Goal: Task Accomplishment & Management: Use online tool/utility

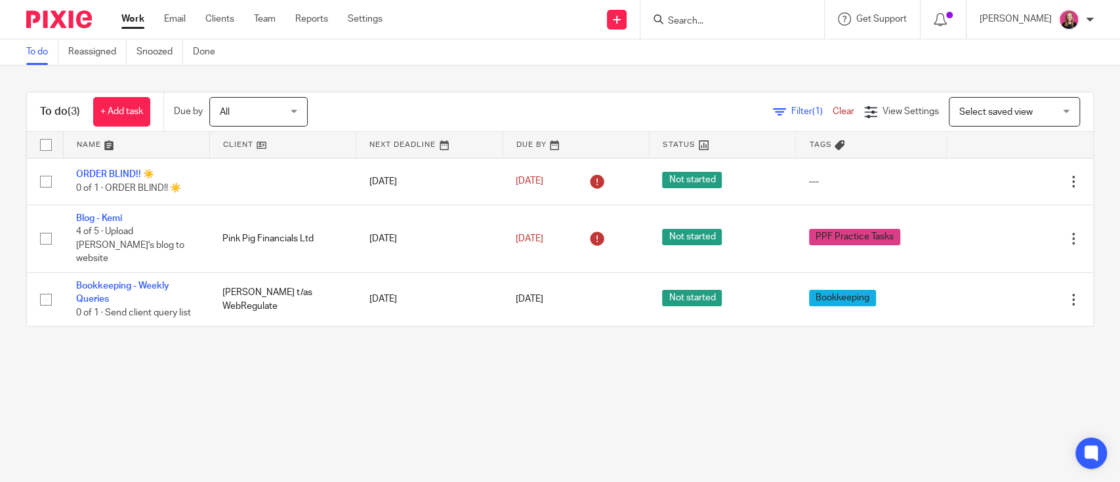
click at [690, 7] on div at bounding box center [733, 19] width 184 height 39
click at [690, 16] on input "Search" at bounding box center [726, 22] width 118 height 12
click at [702, 16] on input "Search" at bounding box center [726, 22] width 118 height 12
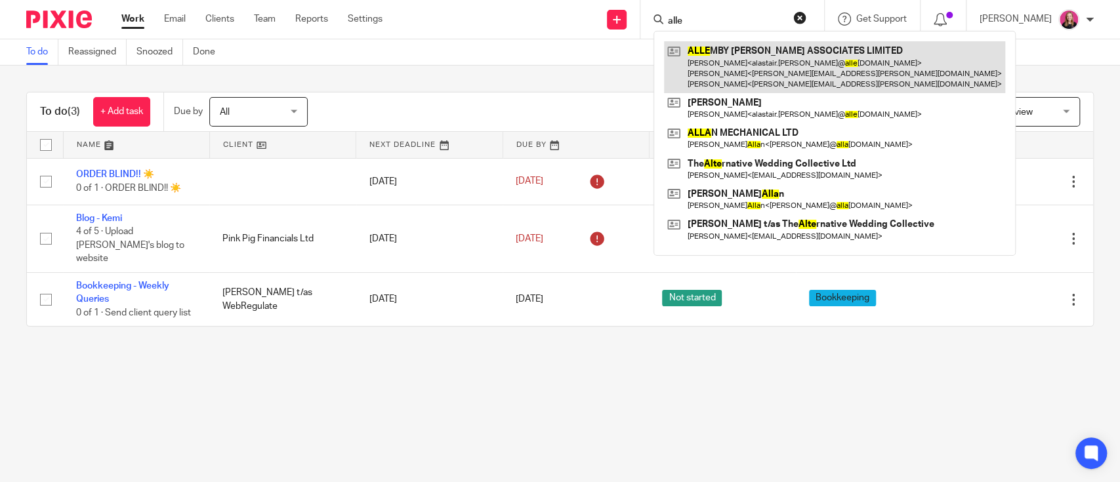
type input "alle"
click at [717, 46] on link at bounding box center [834, 67] width 341 height 52
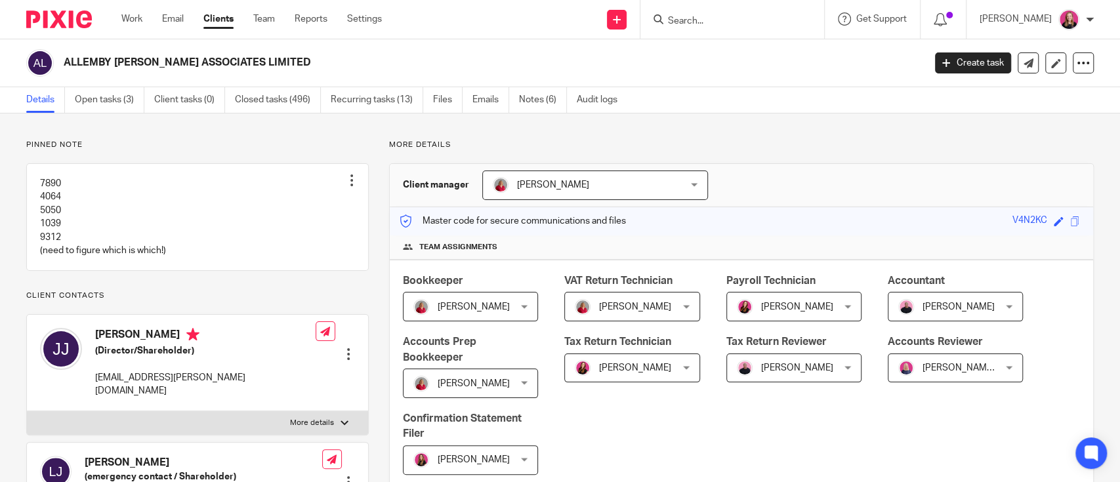
scroll to position [1313, 0]
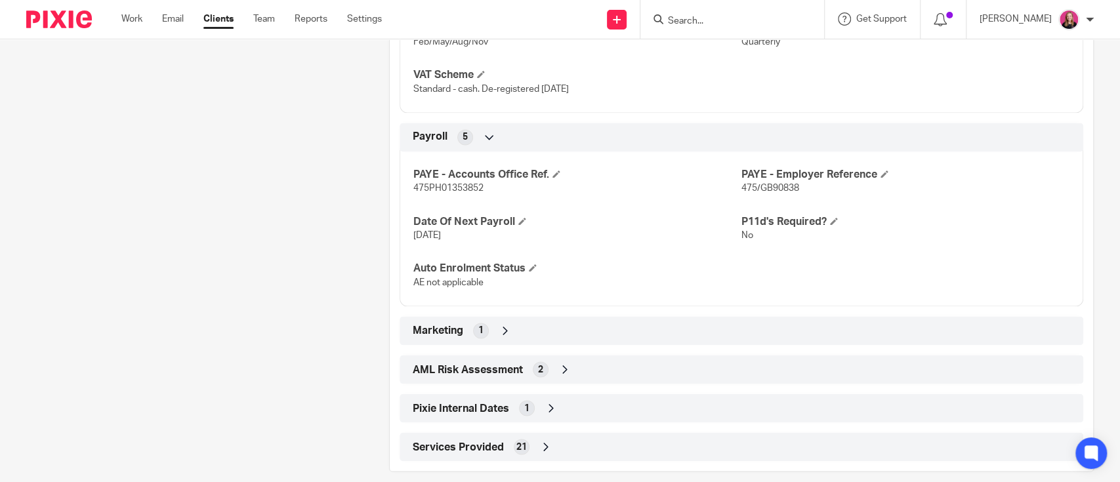
click at [583, 381] on div "AML Risk Assessment 2" at bounding box center [742, 369] width 664 height 22
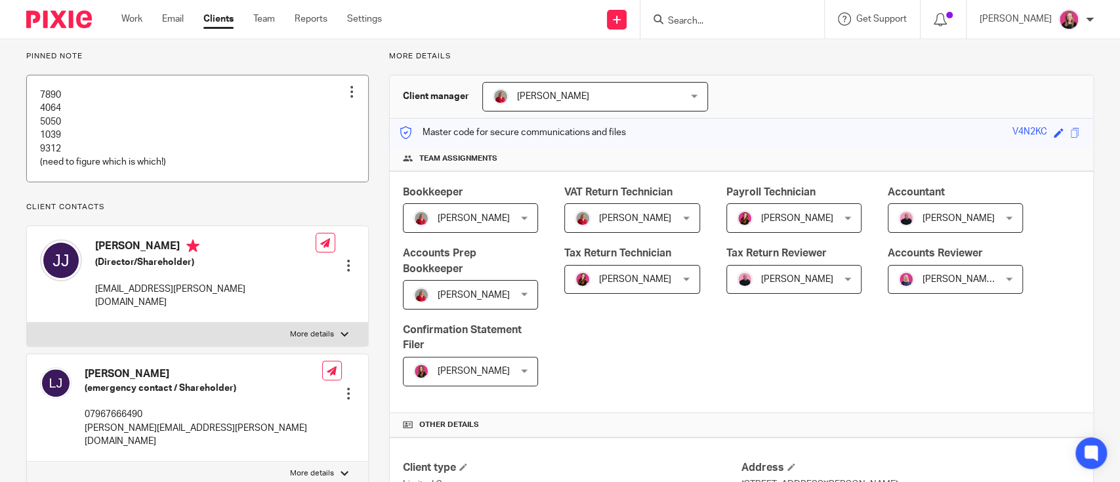
scroll to position [0, 0]
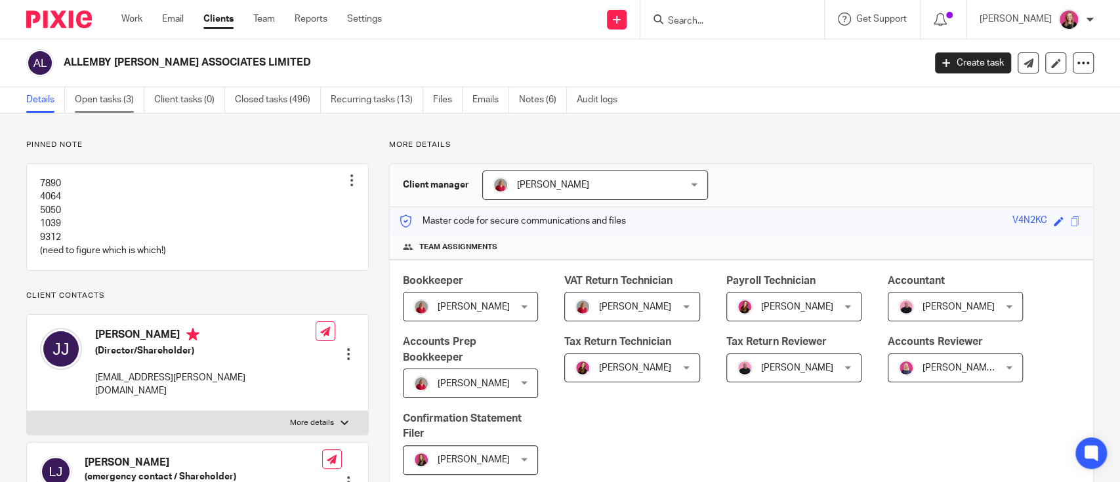
click at [119, 101] on link "Open tasks (3)" at bounding box center [110, 100] width 70 height 26
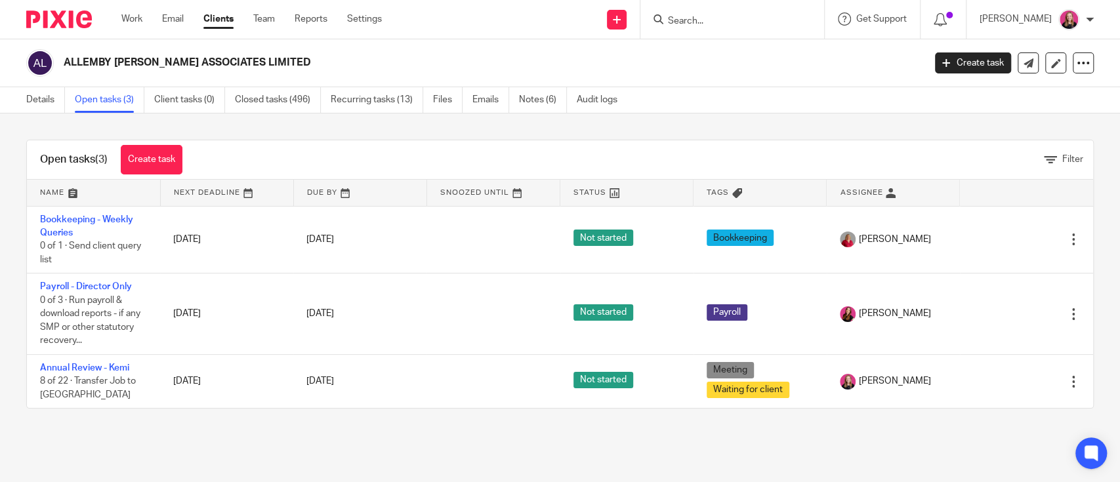
click at [35, 102] on link "Details" at bounding box center [45, 100] width 39 height 26
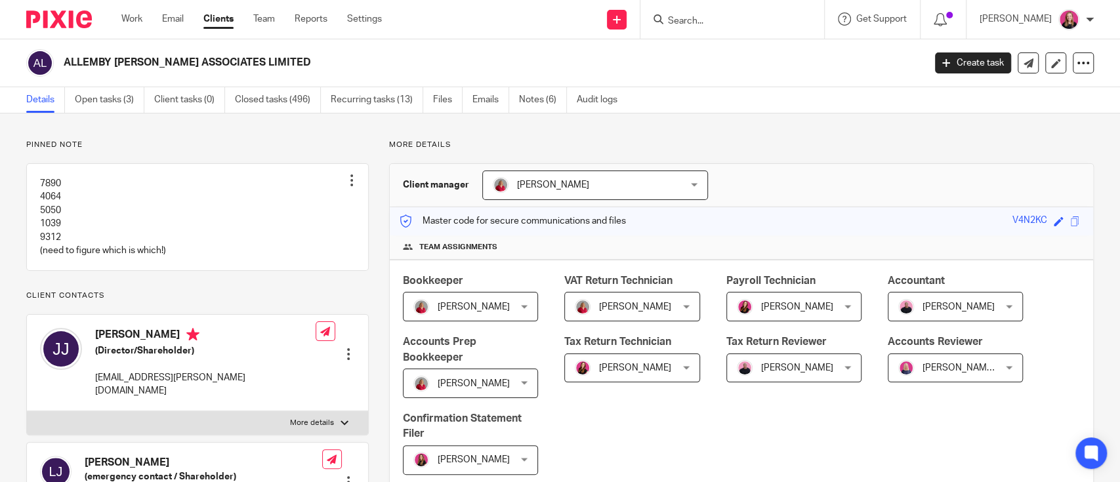
scroll to position [350, 0]
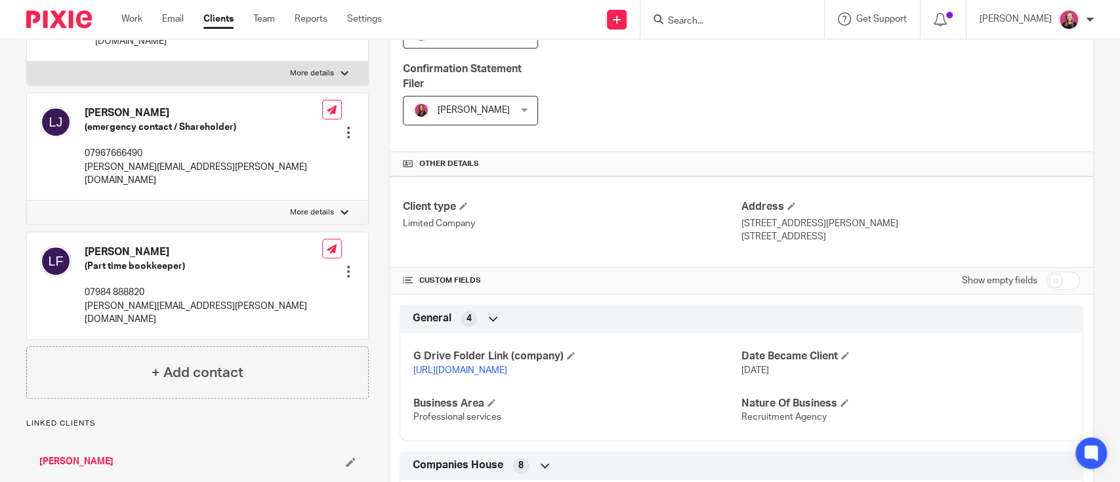
click at [486, 370] on link "https://drive.google.com/drive/folders/1nm2eyR3sb5xjK14x1VWWcmkzDr2u92iE?usp=dr…" at bounding box center [460, 370] width 94 height 9
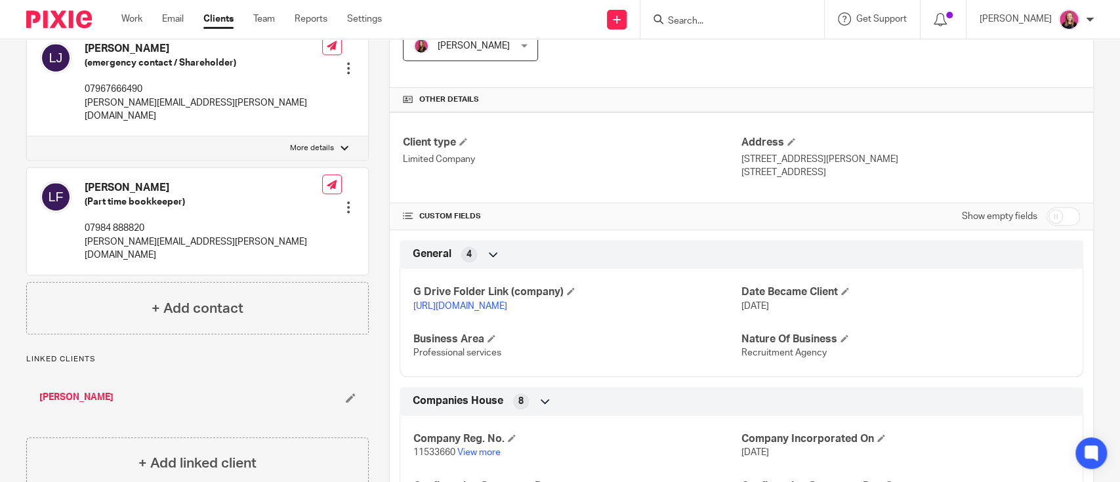
scroll to position [437, 0]
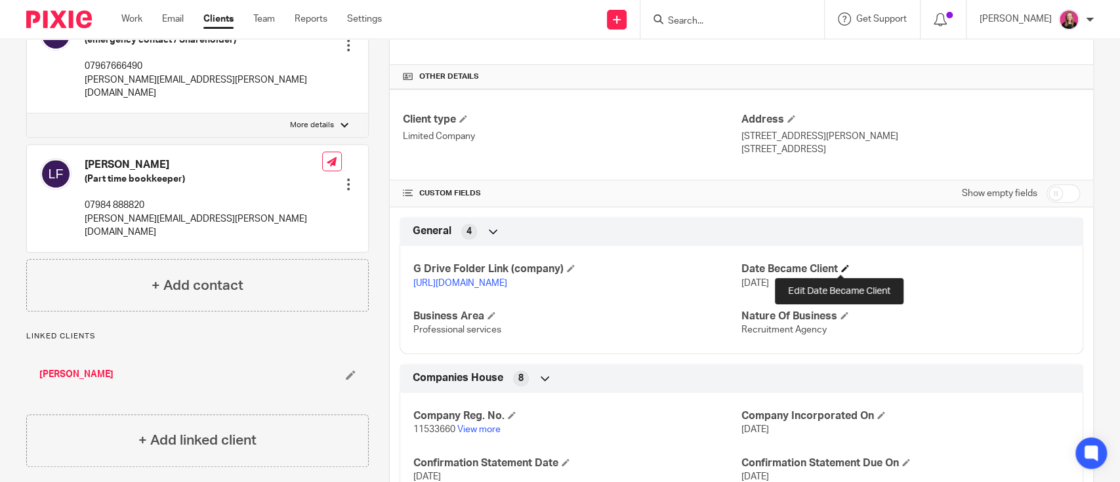
click at [841, 270] on span at bounding box center [845, 268] width 8 height 8
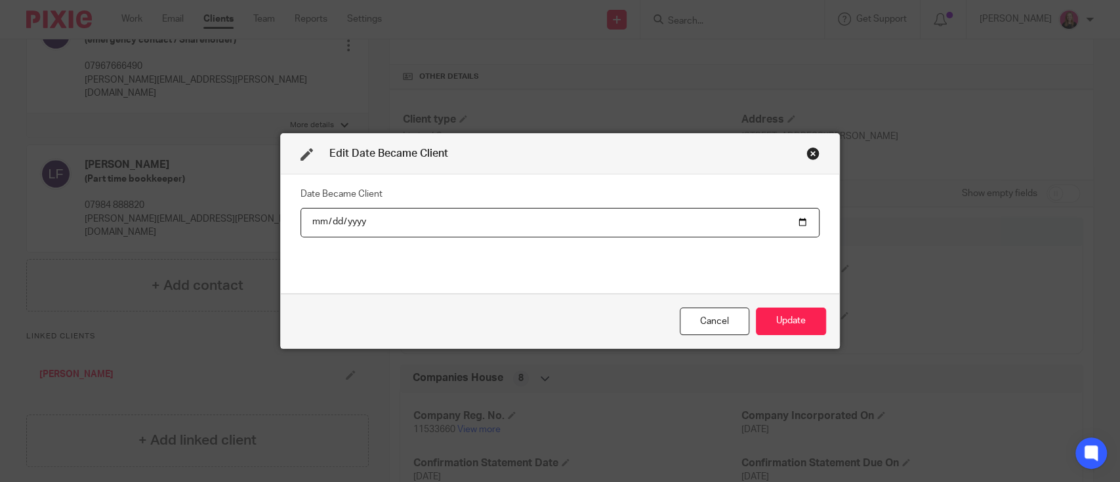
click at [696, 223] on input "2019-01-07" at bounding box center [561, 223] width 520 height 30
click at [361, 238] on div "Date Became Client 2019-01-07" at bounding box center [561, 233] width 520 height 98
click at [362, 223] on input "2019-01-07" at bounding box center [561, 223] width 520 height 30
type input "2024-10-30"
click at [786, 323] on button "Update" at bounding box center [791, 322] width 70 height 28
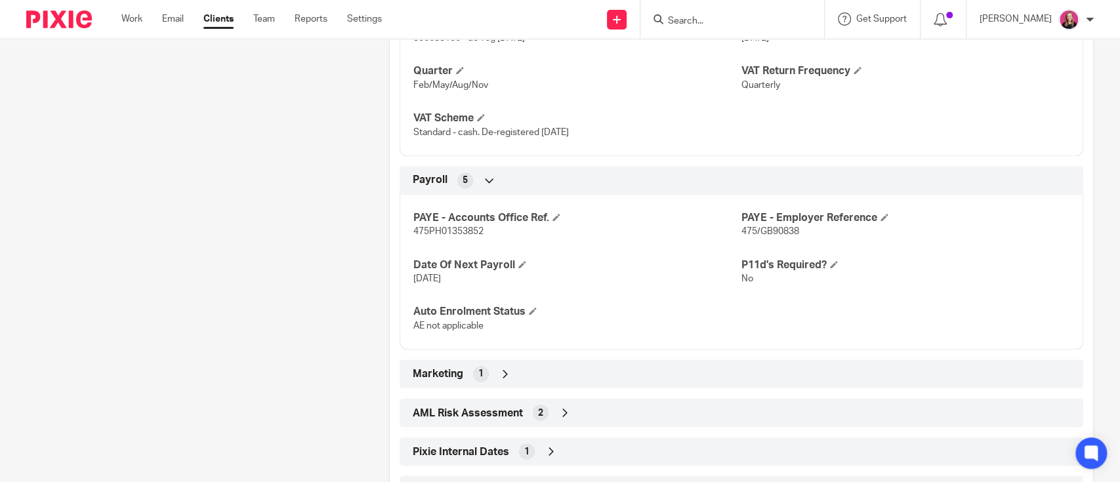
scroll to position [1340, 0]
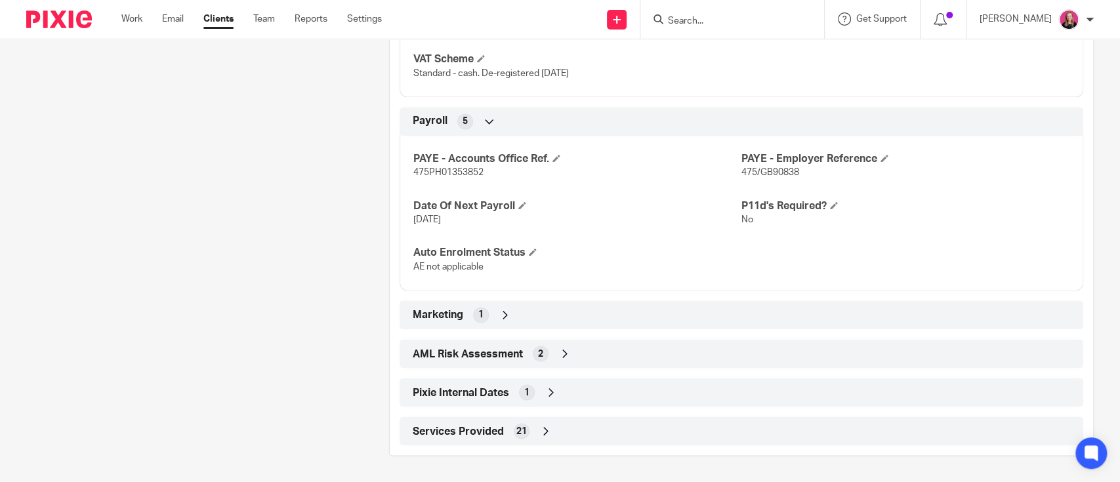
click at [608, 358] on div "AML Risk Assessment 2" at bounding box center [742, 354] width 664 height 22
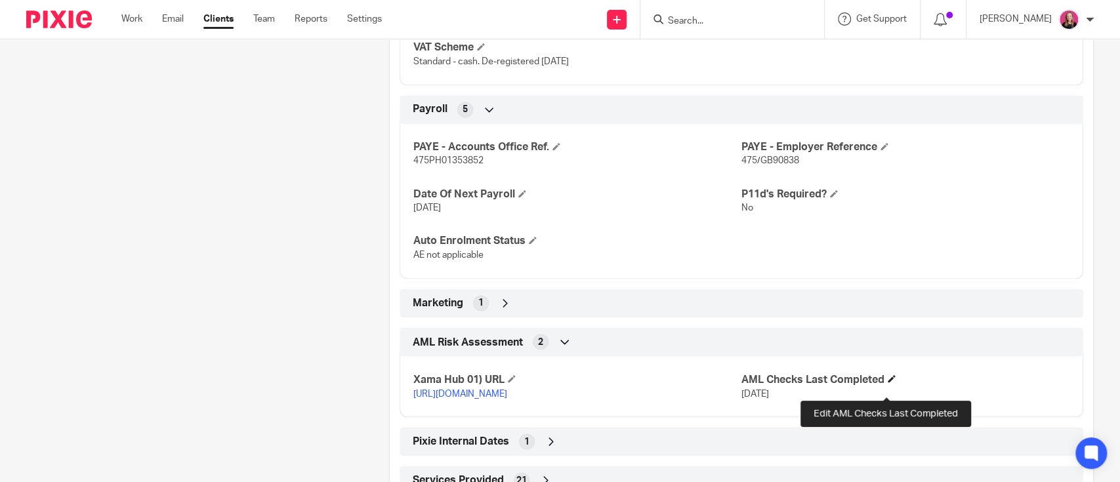
click at [888, 383] on span at bounding box center [892, 379] width 8 height 8
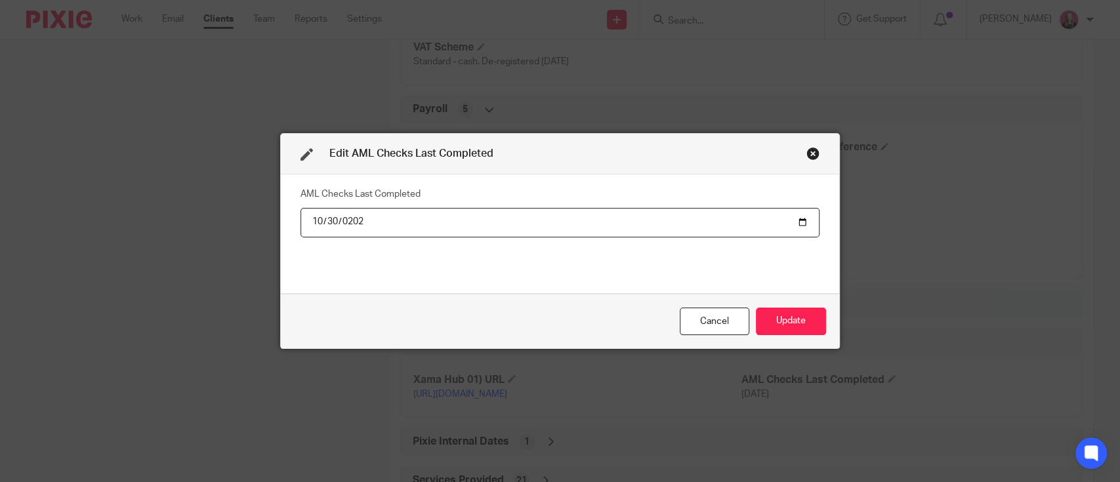
type input "2024-10-30"
click at [756, 311] on button "Update" at bounding box center [791, 322] width 70 height 28
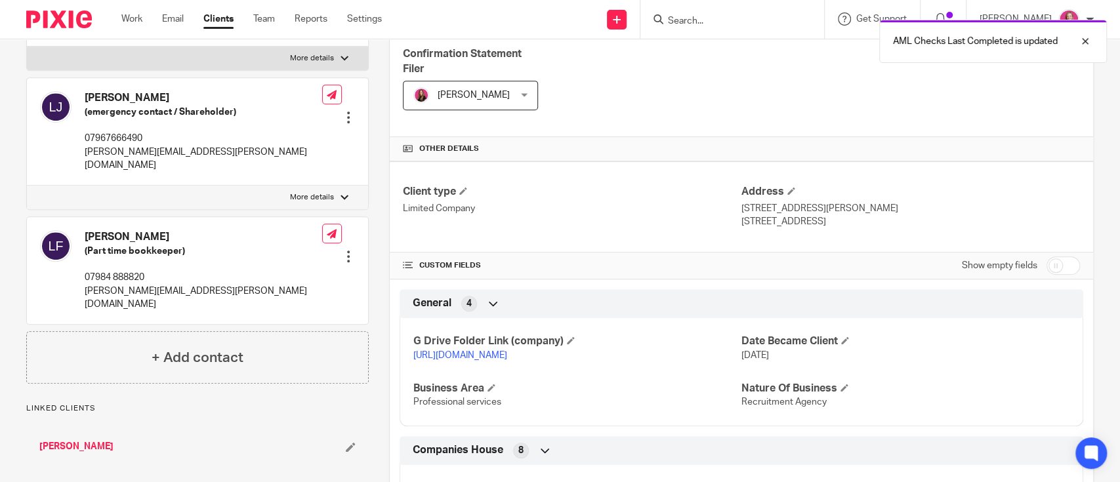
scroll to position [0, 0]
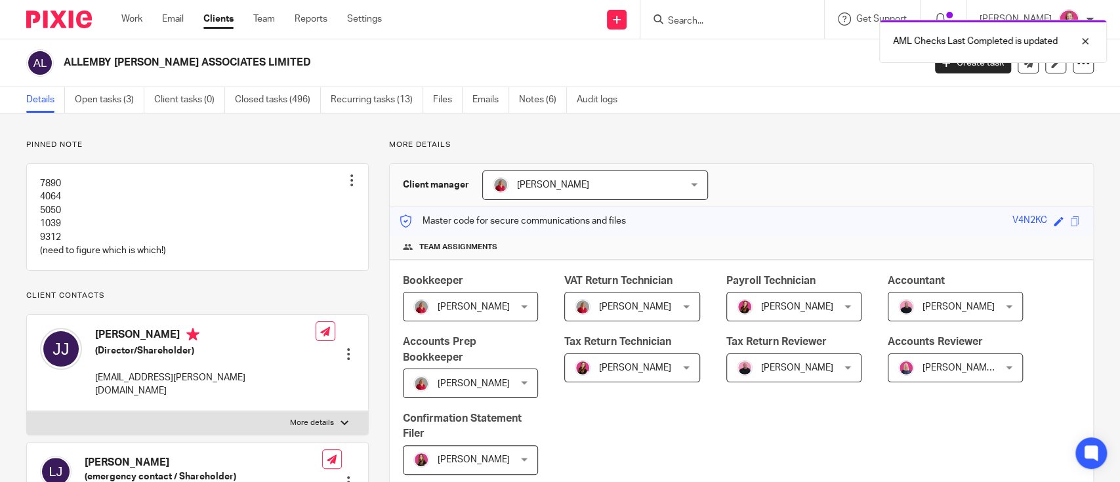
click at [44, 106] on link "Details" at bounding box center [45, 100] width 39 height 26
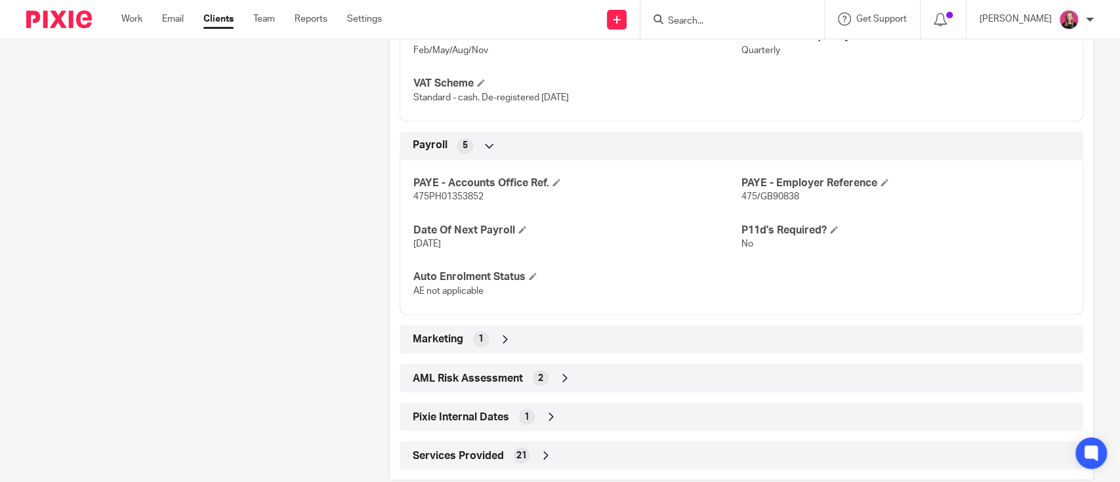
scroll to position [1340, 0]
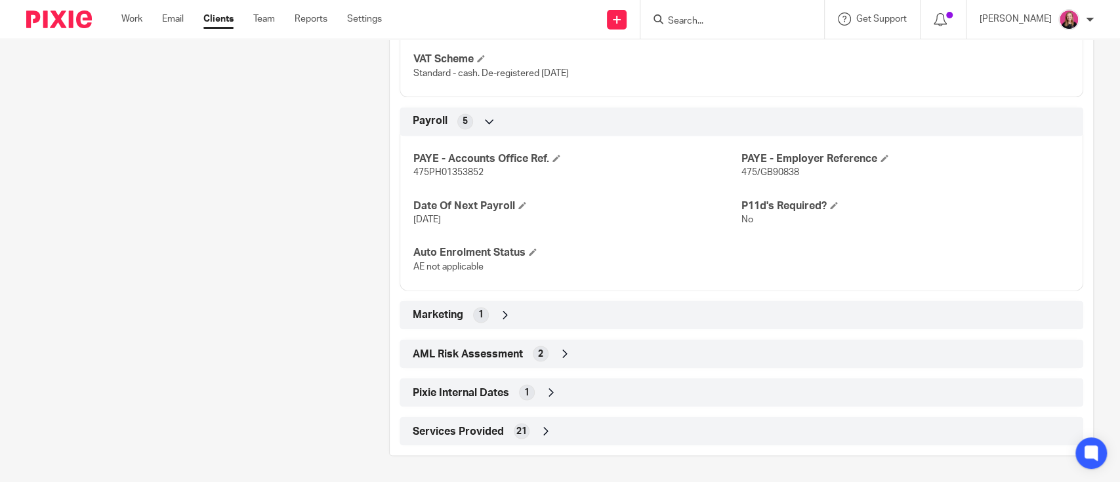
click at [581, 360] on div "AML Risk Assessment 2" at bounding box center [742, 354] width 664 height 22
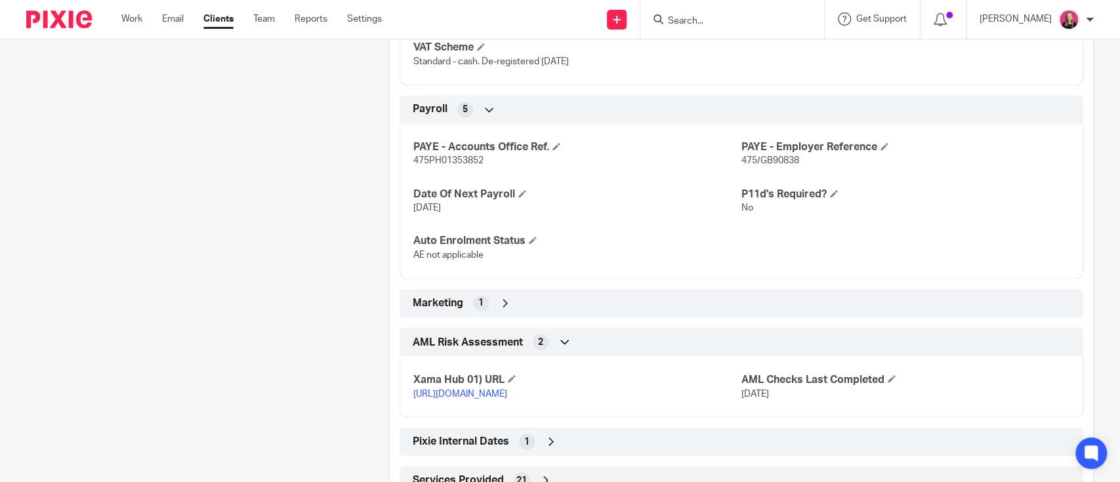
click at [581, 353] on div "AML Risk Assessment 2" at bounding box center [742, 342] width 664 height 22
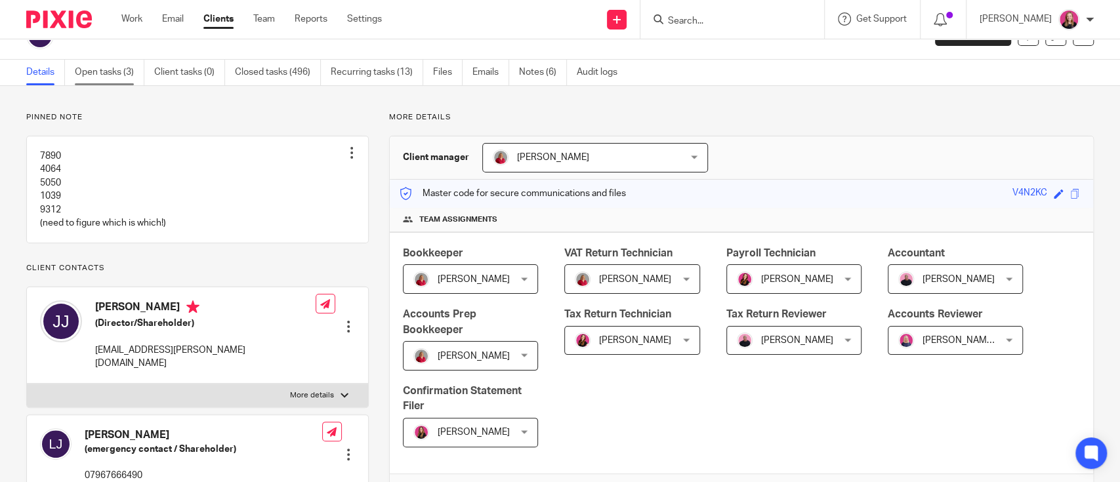
scroll to position [0, 0]
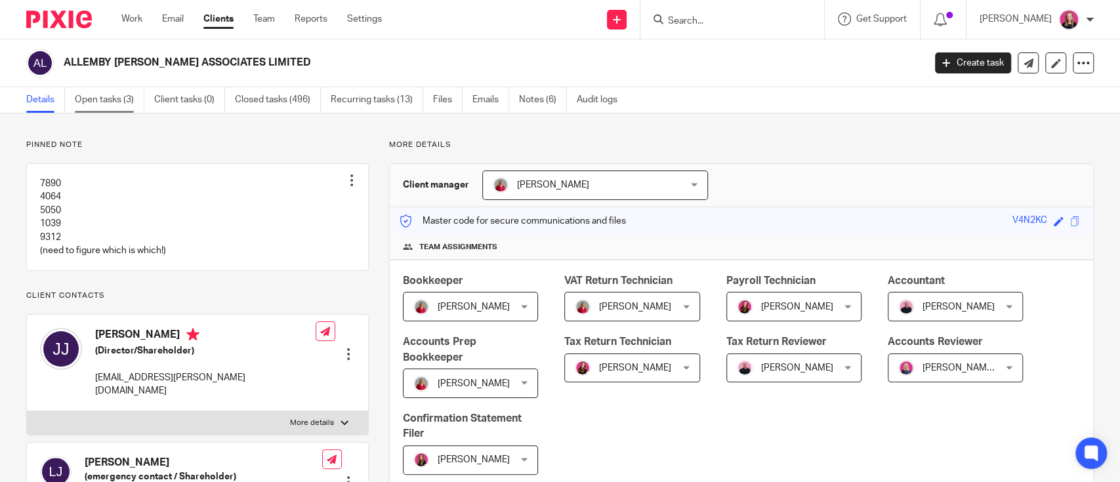
click at [108, 106] on link "Open tasks (3)" at bounding box center [110, 100] width 70 height 26
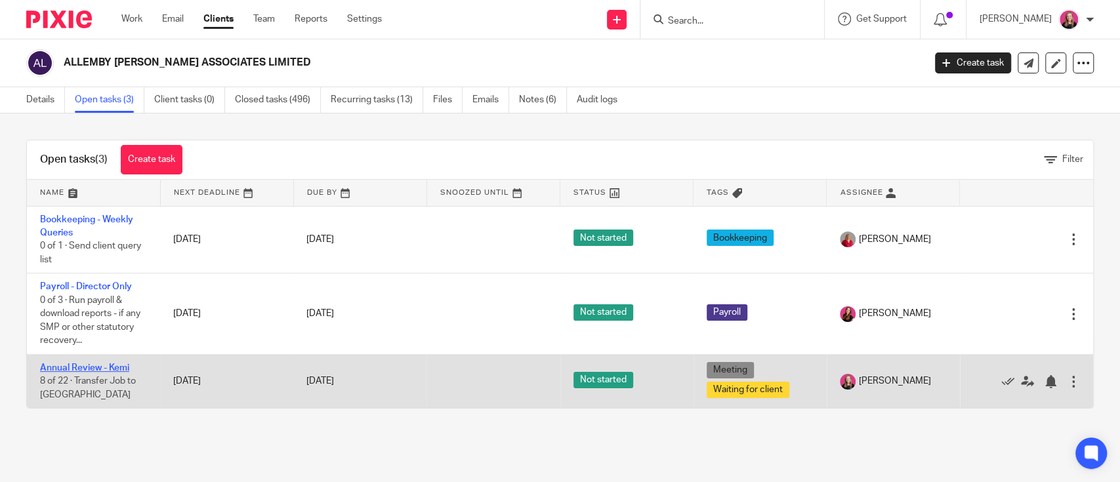
click at [110, 367] on link "Annual Review - Kemi" at bounding box center [84, 368] width 89 height 9
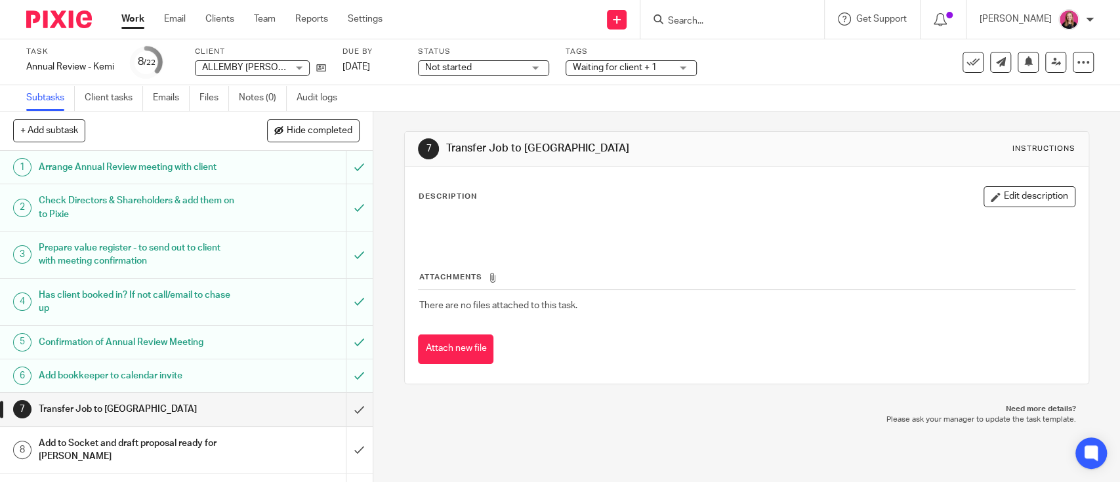
scroll to position [87, 0]
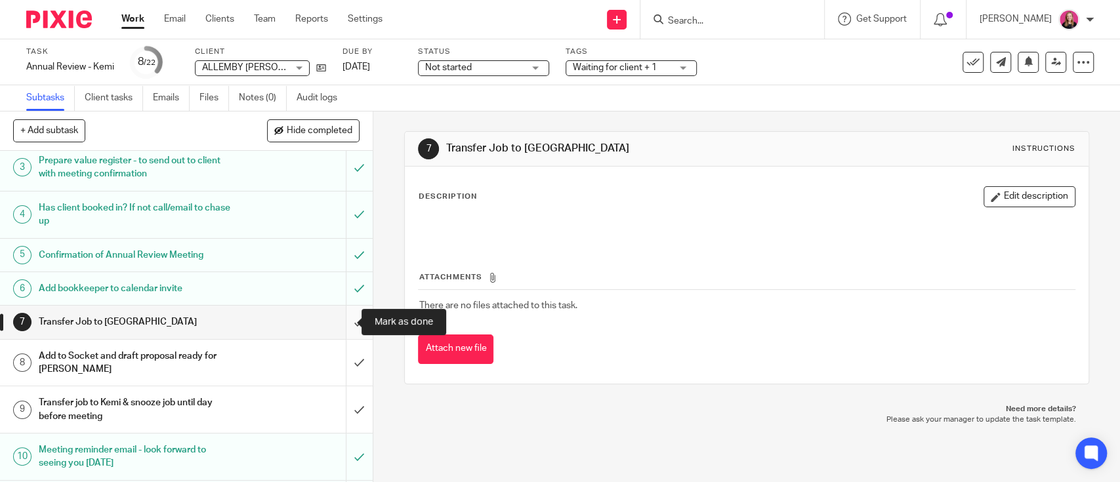
click at [341, 320] on input "submit" at bounding box center [186, 322] width 373 height 33
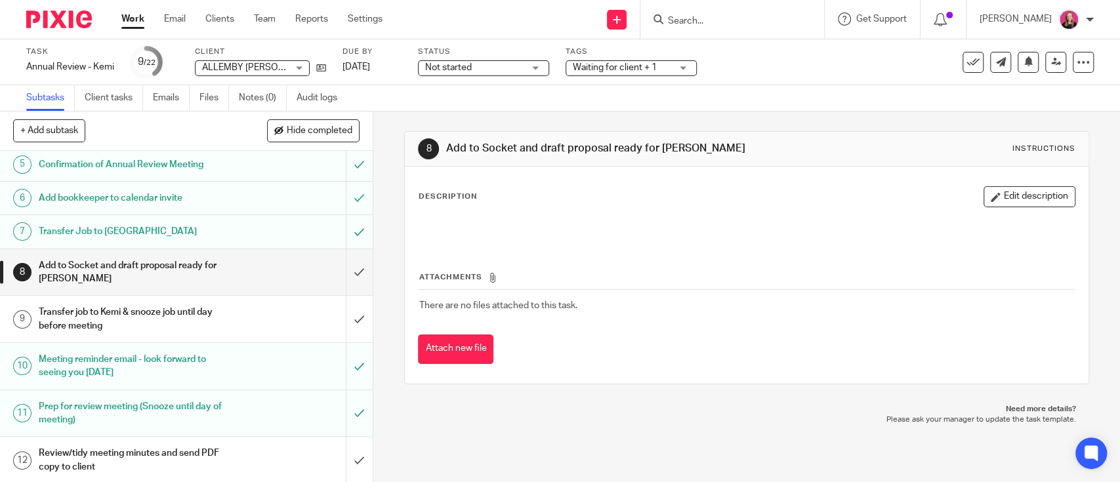
scroll to position [175, 0]
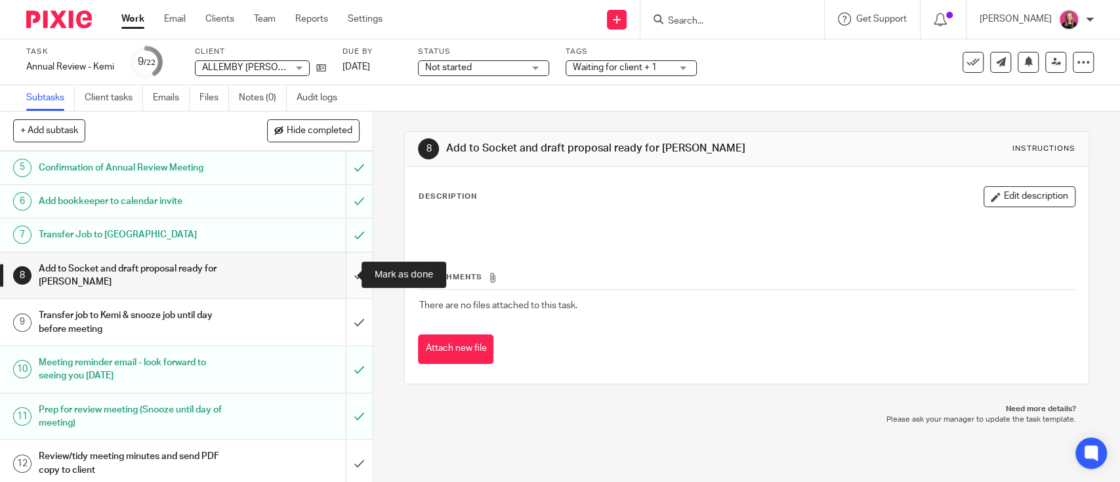
click at [343, 265] on input "submit" at bounding box center [186, 276] width 373 height 47
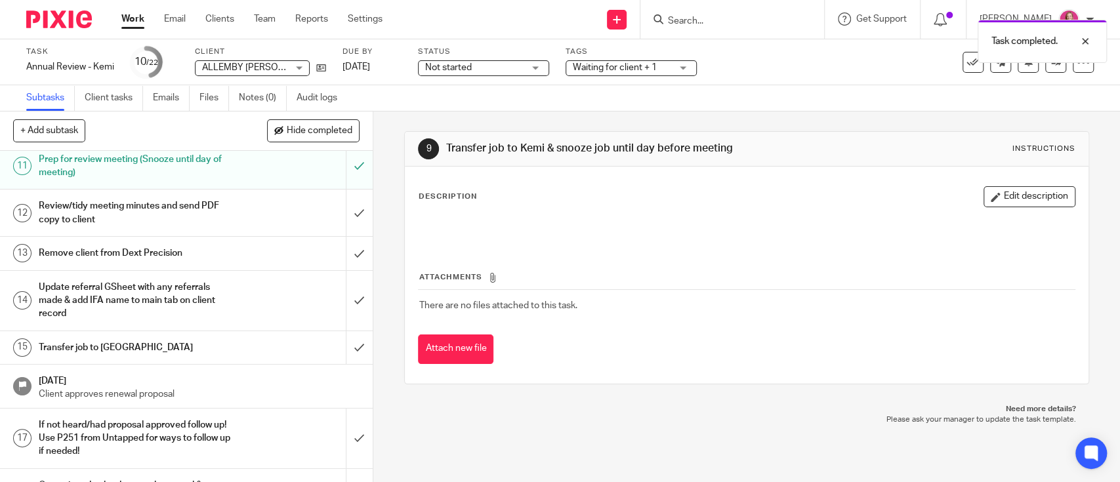
scroll to position [263, 0]
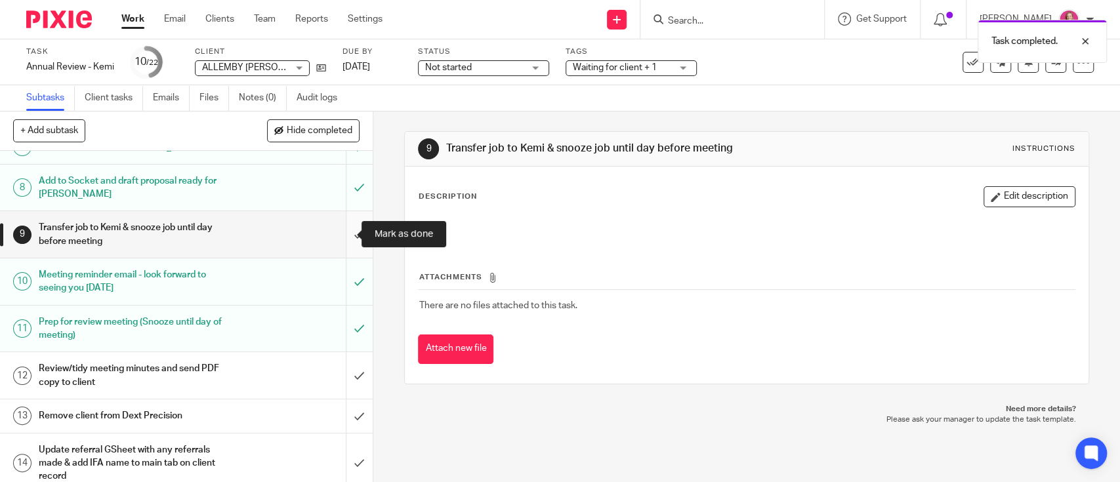
click at [335, 234] on input "submit" at bounding box center [186, 234] width 373 height 47
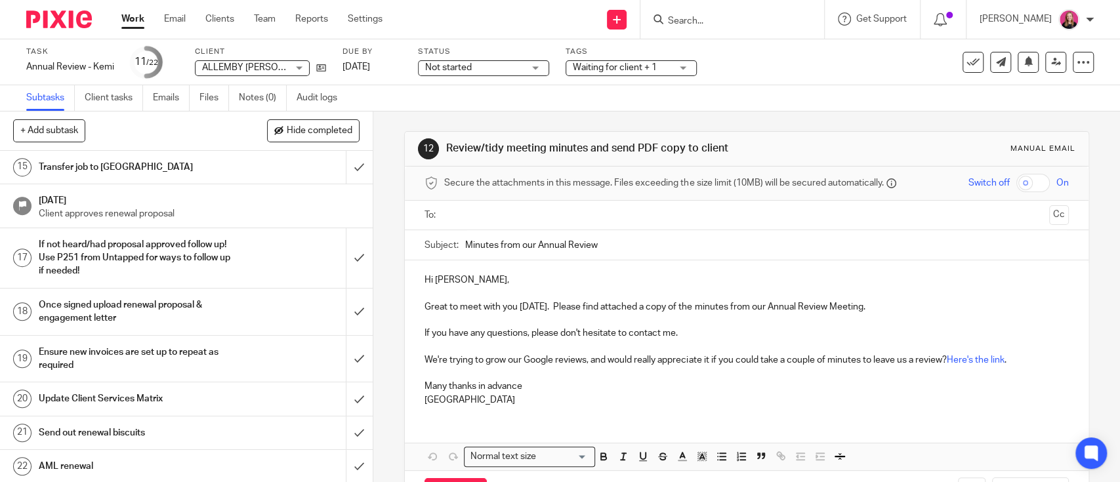
scroll to position [431, 0]
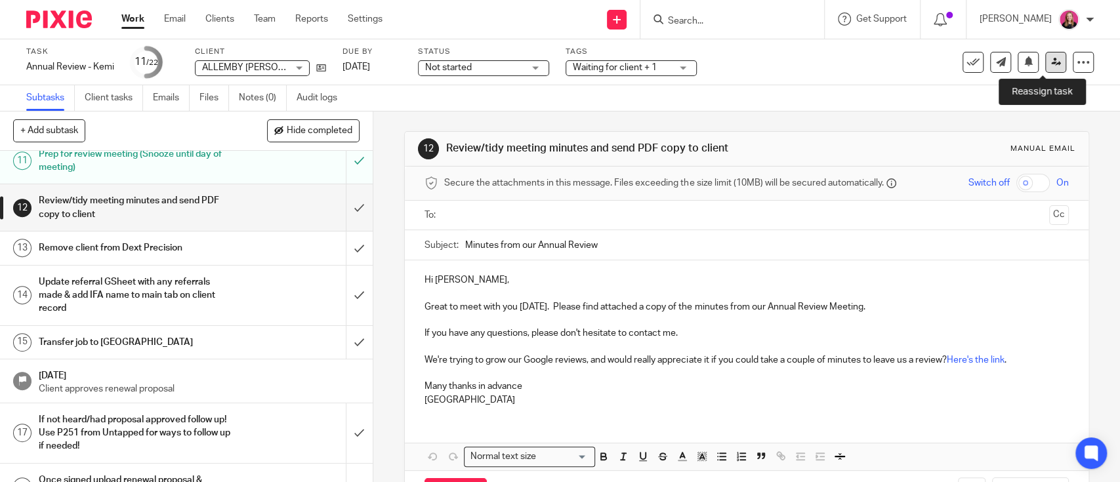
click at [1046, 66] on link at bounding box center [1056, 62] width 21 height 21
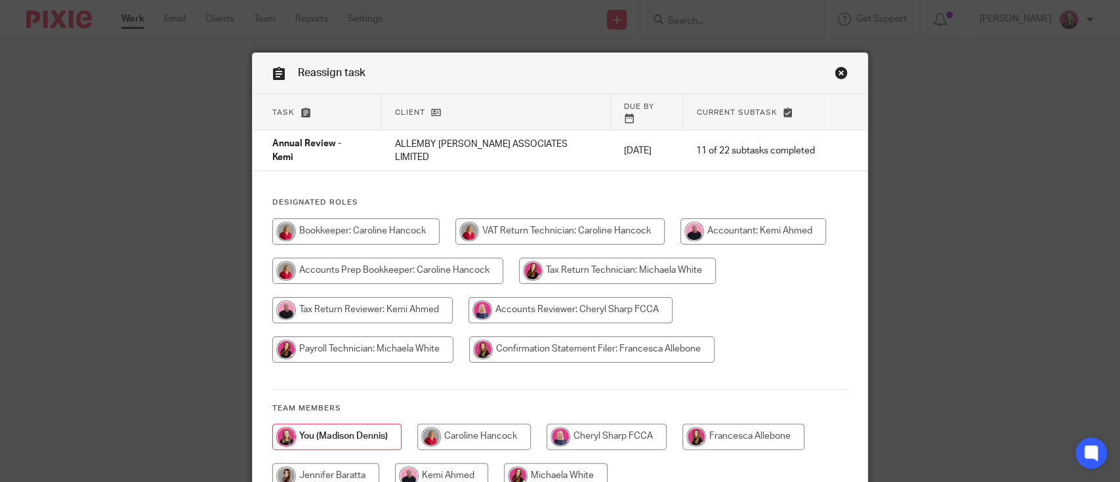
click at [726, 219] on input "radio" at bounding box center [754, 232] width 146 height 26
radio input "true"
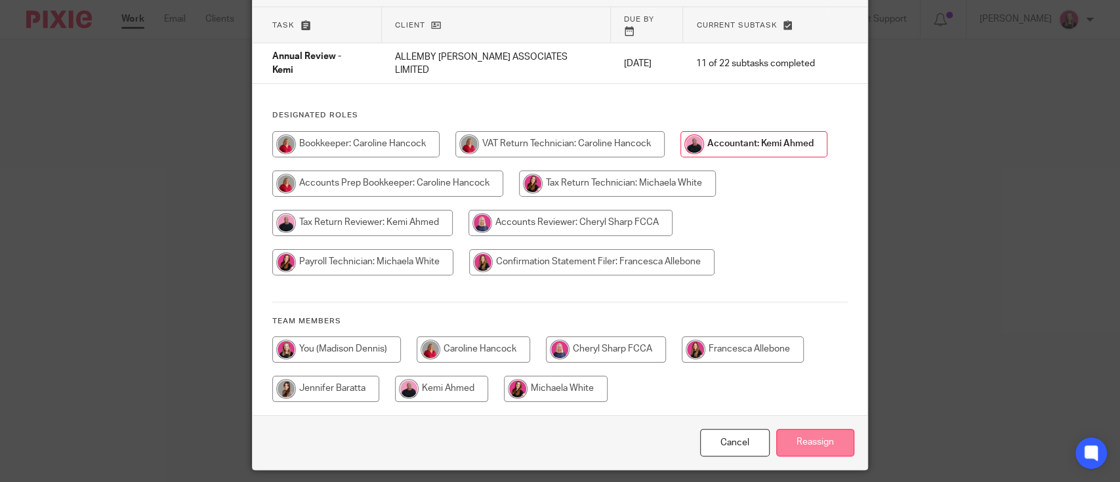
click at [805, 429] on input "Reassign" at bounding box center [815, 443] width 78 height 28
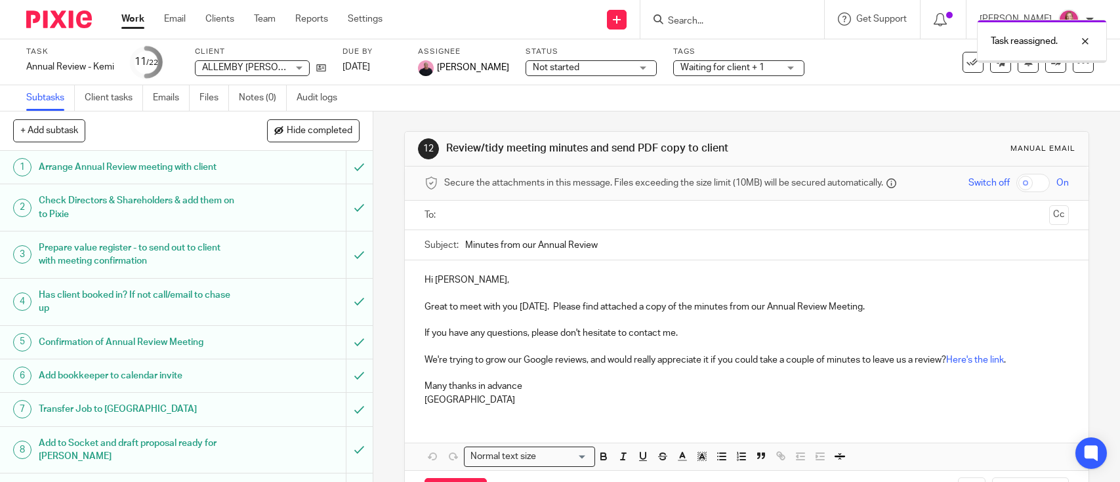
click at [689, 69] on span "Waiting for client + 1" at bounding box center [723, 67] width 84 height 9
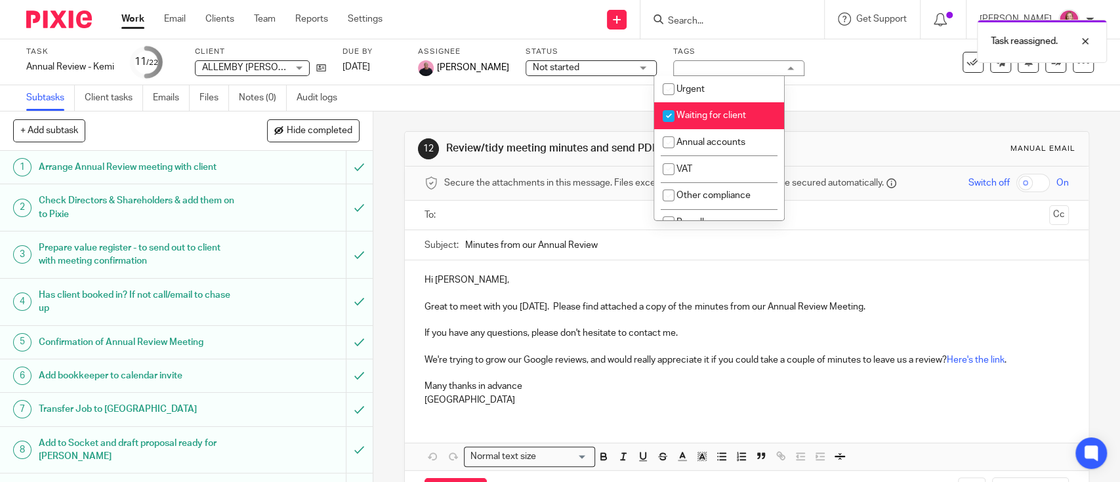
click at [673, 112] on input "checkbox" at bounding box center [668, 116] width 25 height 25
checkbox input "false"
